Goal: Task Accomplishment & Management: Use online tool/utility

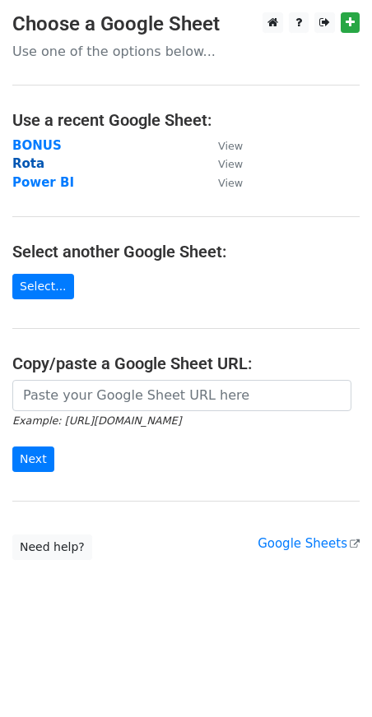
click at [28, 161] on strong "Rota" at bounding box center [28, 163] width 32 height 15
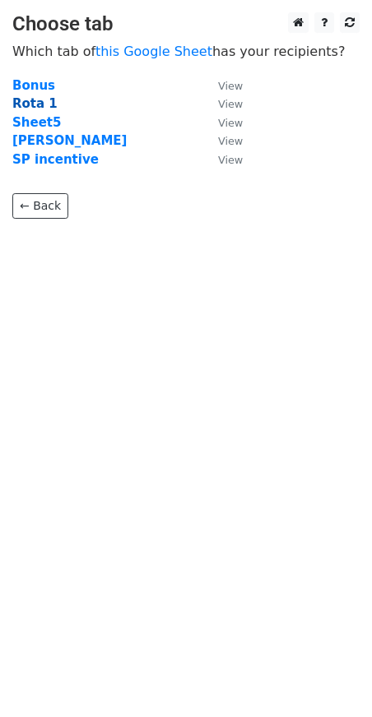
click at [30, 104] on strong "Rota 1" at bounding box center [34, 103] width 45 height 15
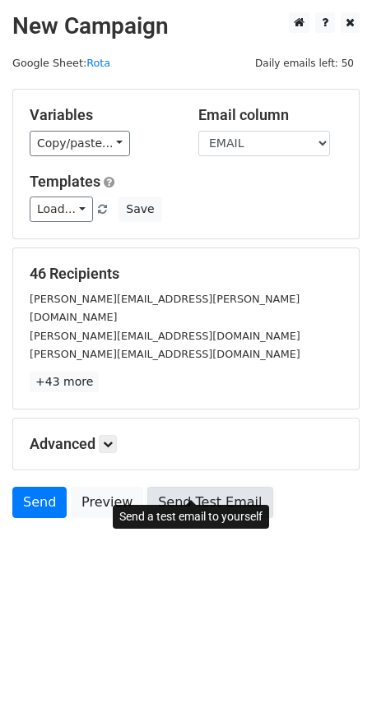
click at [151, 487] on link "Send Test Email" at bounding box center [209, 502] width 125 height 31
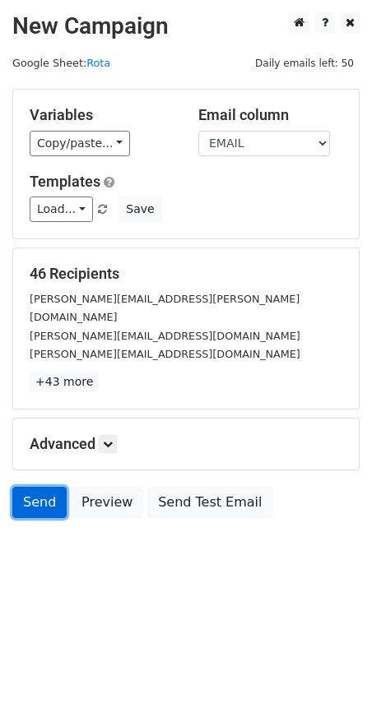
click at [46, 487] on link "Send" at bounding box center [39, 502] width 54 height 31
